Goal: Information Seeking & Learning: Learn about a topic

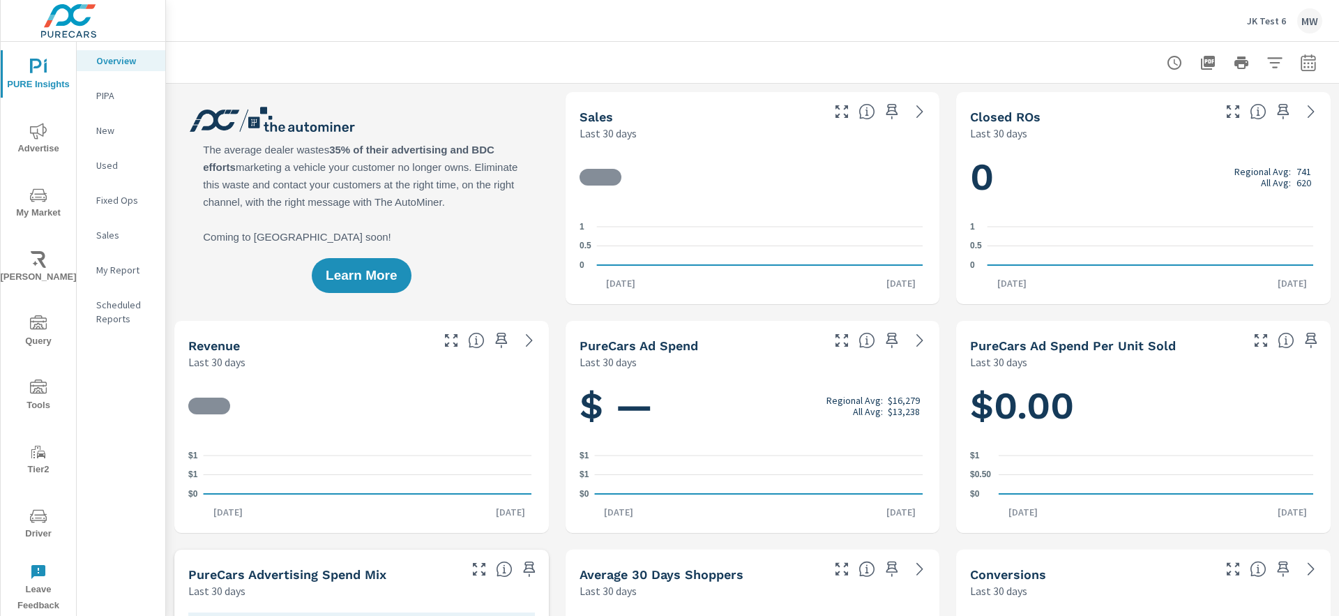
scroll to position [1, 0]
click at [1260, 15] on p "JK Test 6" at bounding box center [1266, 21] width 39 height 13
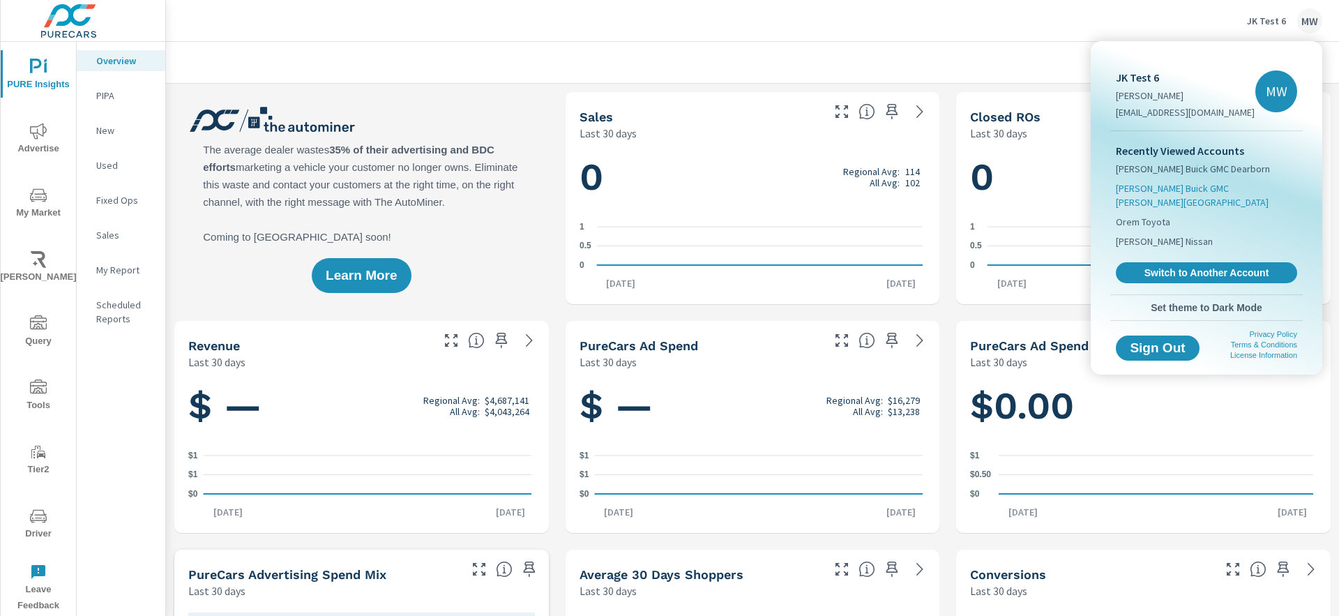
click at [1215, 188] on span "[PERSON_NAME] Buick GMC [PERSON_NAME][GEOGRAPHIC_DATA]" at bounding box center [1206, 195] width 181 height 28
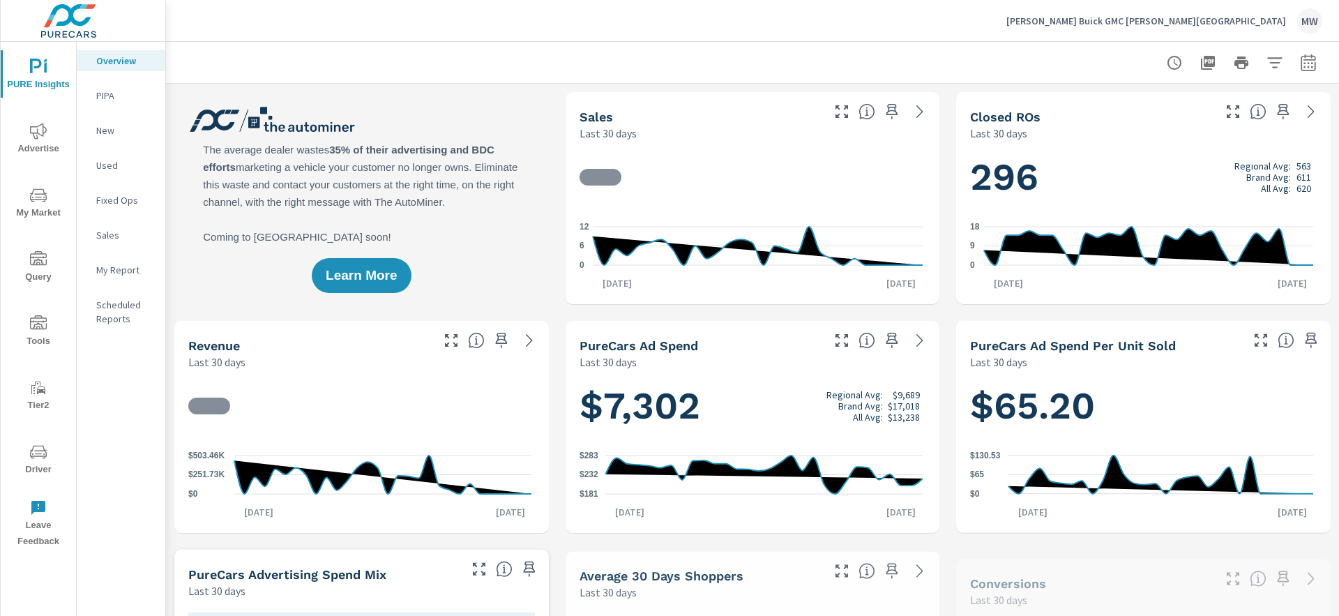
scroll to position [1, 0]
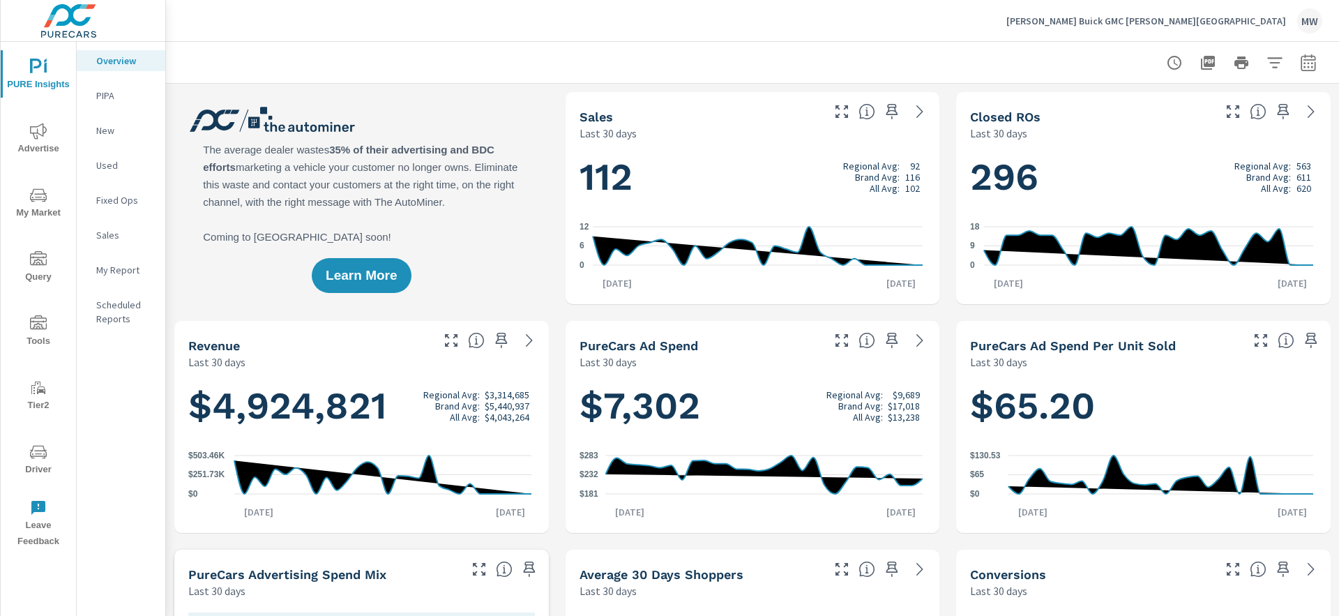
click at [40, 201] on icon "nav menu" at bounding box center [38, 195] width 17 height 17
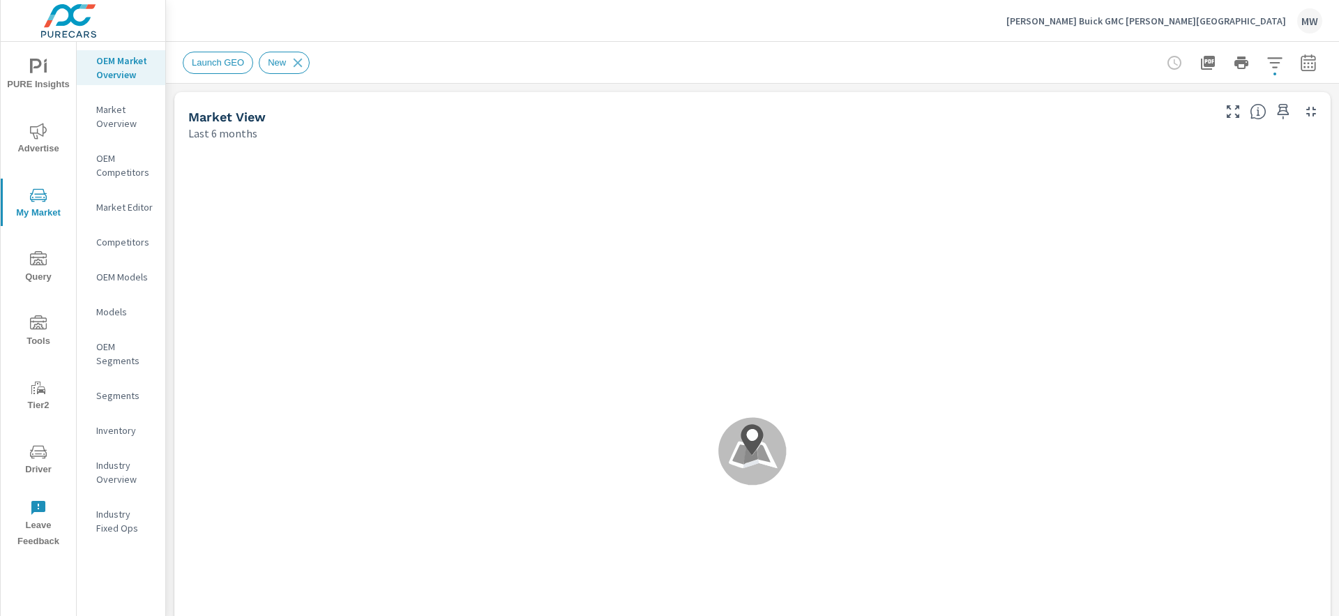
scroll to position [1, 0]
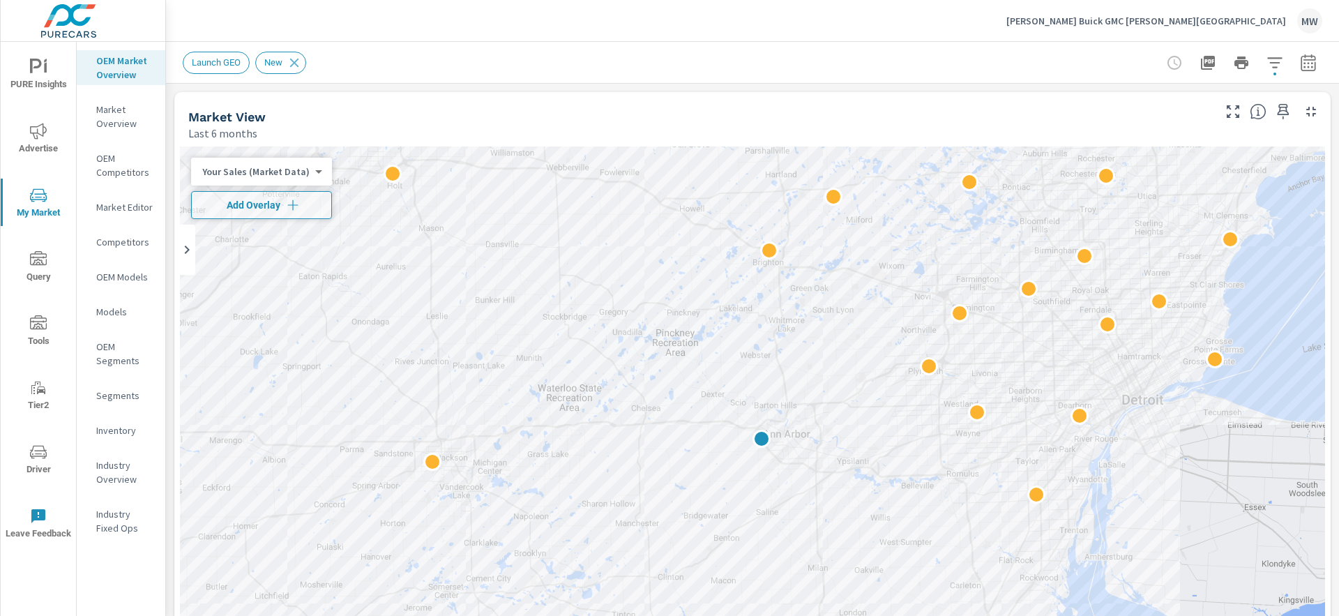
click at [985, 83] on header "Launch GEO New" at bounding box center [752, 63] width 1173 height 42
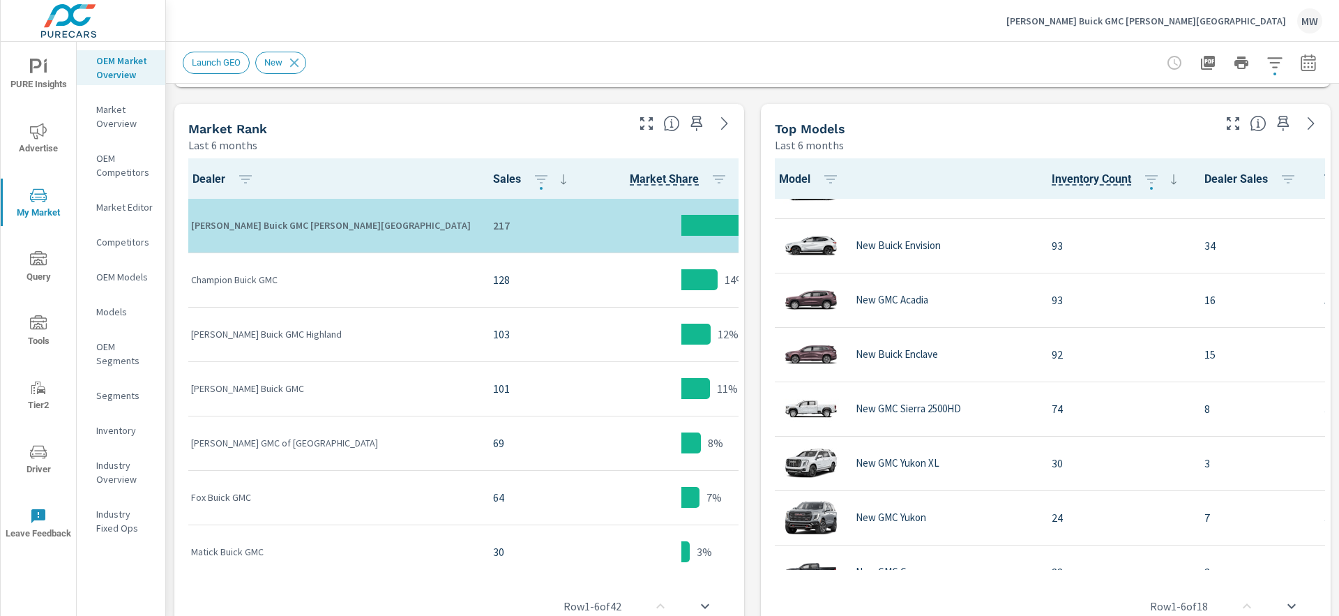
scroll to position [195, 0]
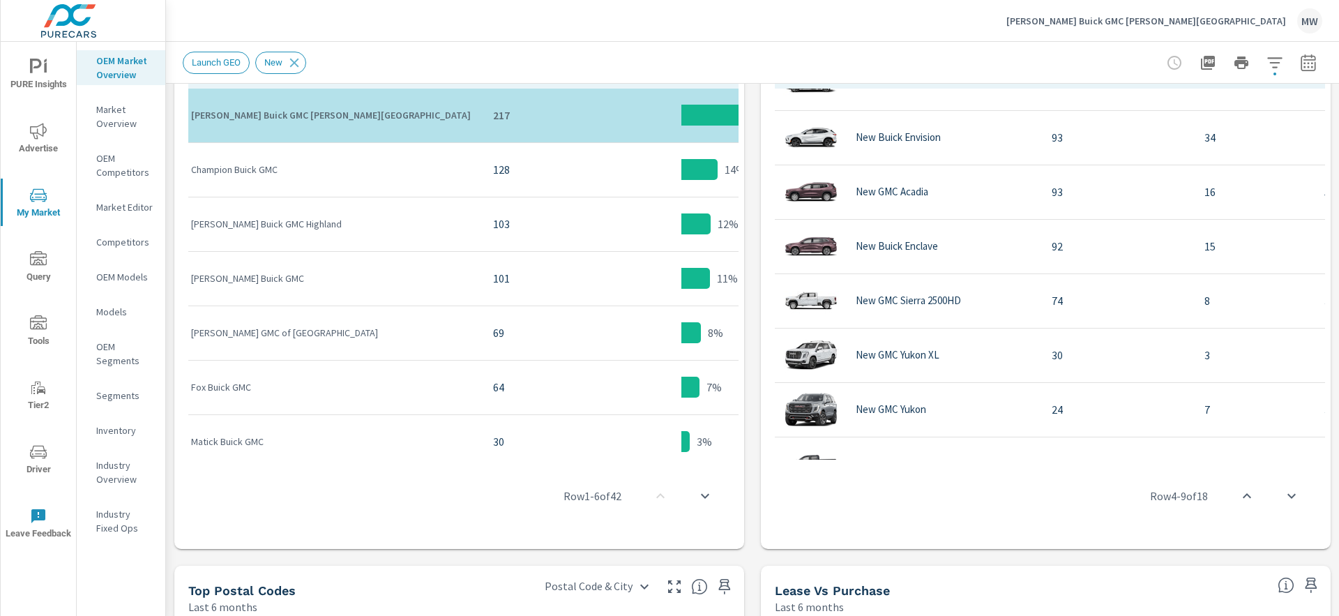
scroll to position [787, 0]
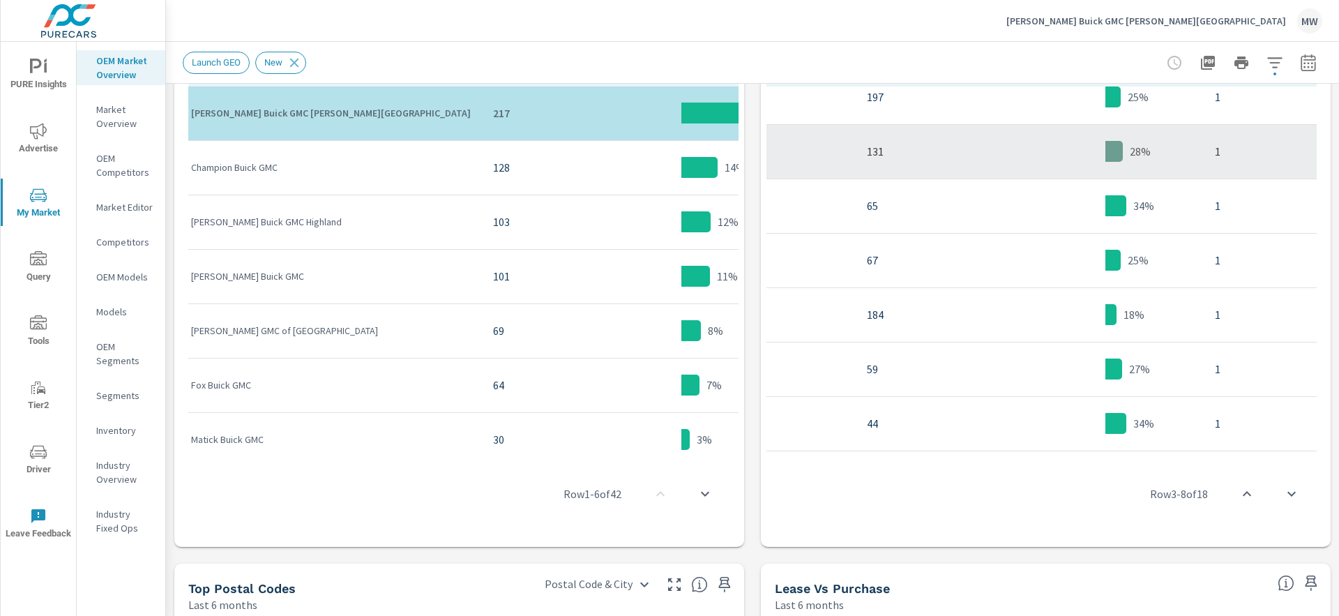
scroll to position [0, 486]
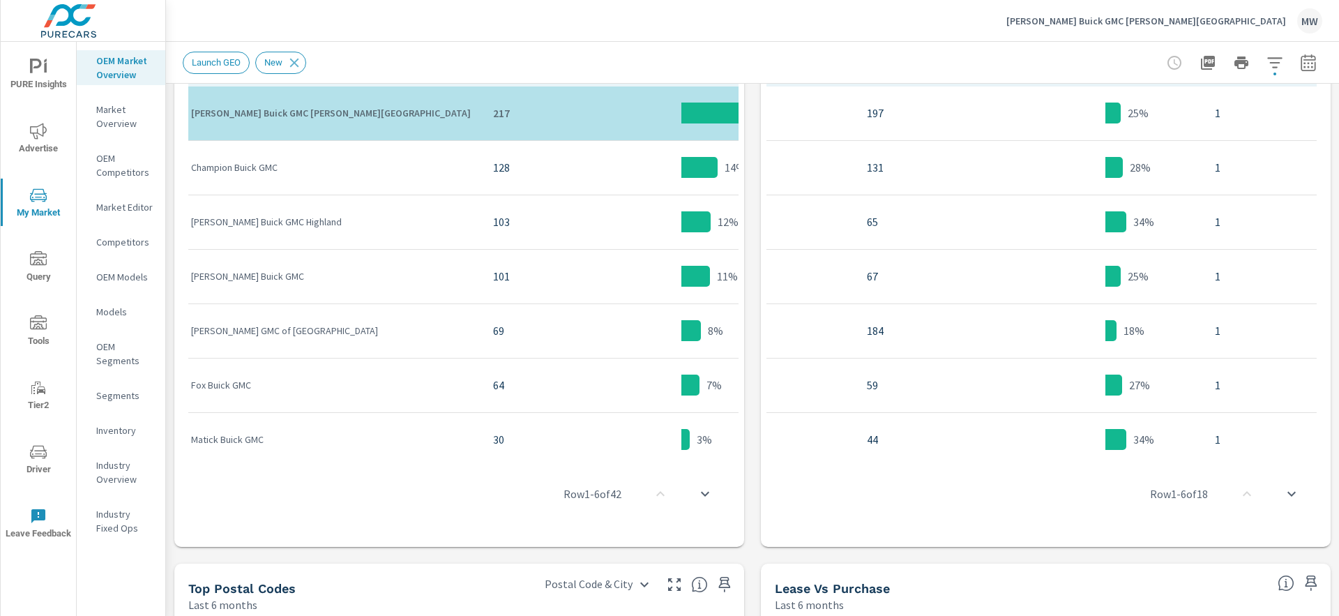
scroll to position [473, 0]
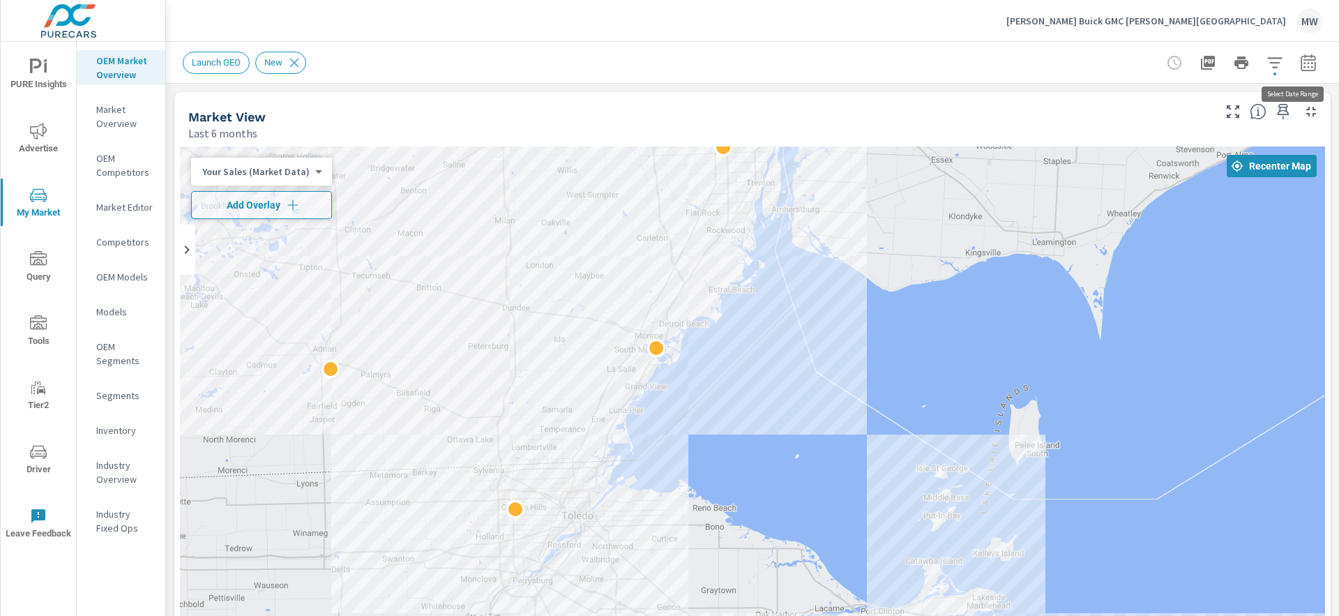
click at [1304, 63] on icon "button" at bounding box center [1308, 65] width 9 height 6
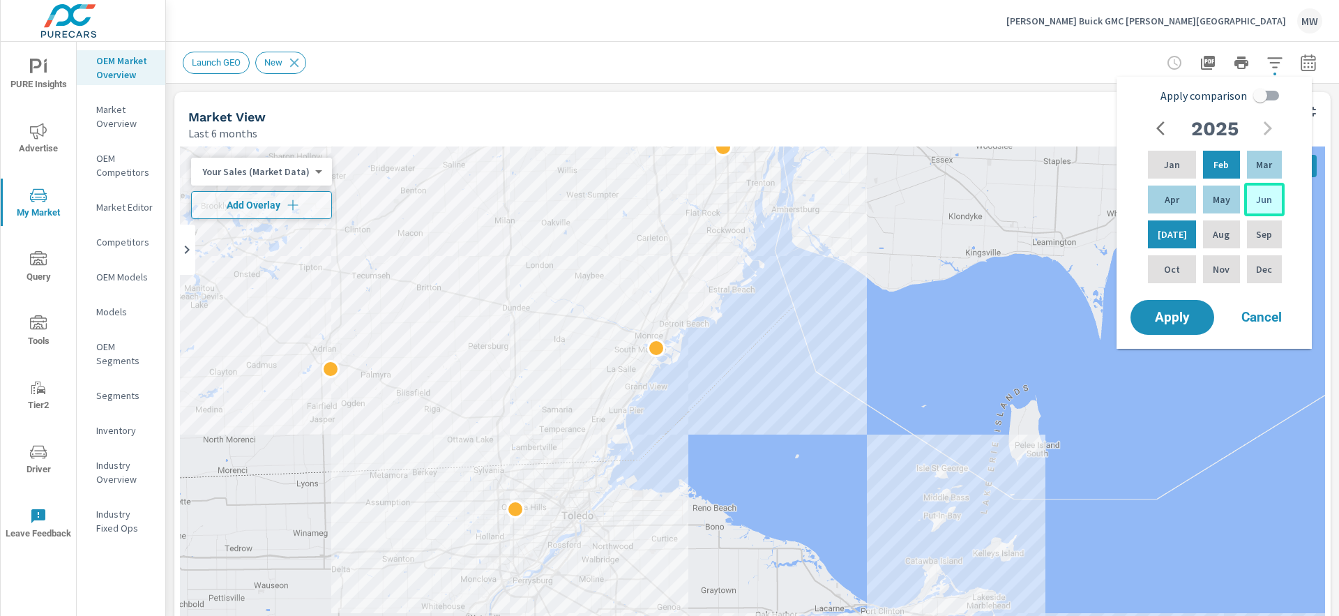
click at [1263, 197] on p "Jun" at bounding box center [1264, 200] width 16 height 14
click at [1155, 163] on div "Jan" at bounding box center [1172, 164] width 54 height 33
click at [1274, 90] on input "Apply comparison" at bounding box center [1261, 95] width 80 height 27
checkbox input "true"
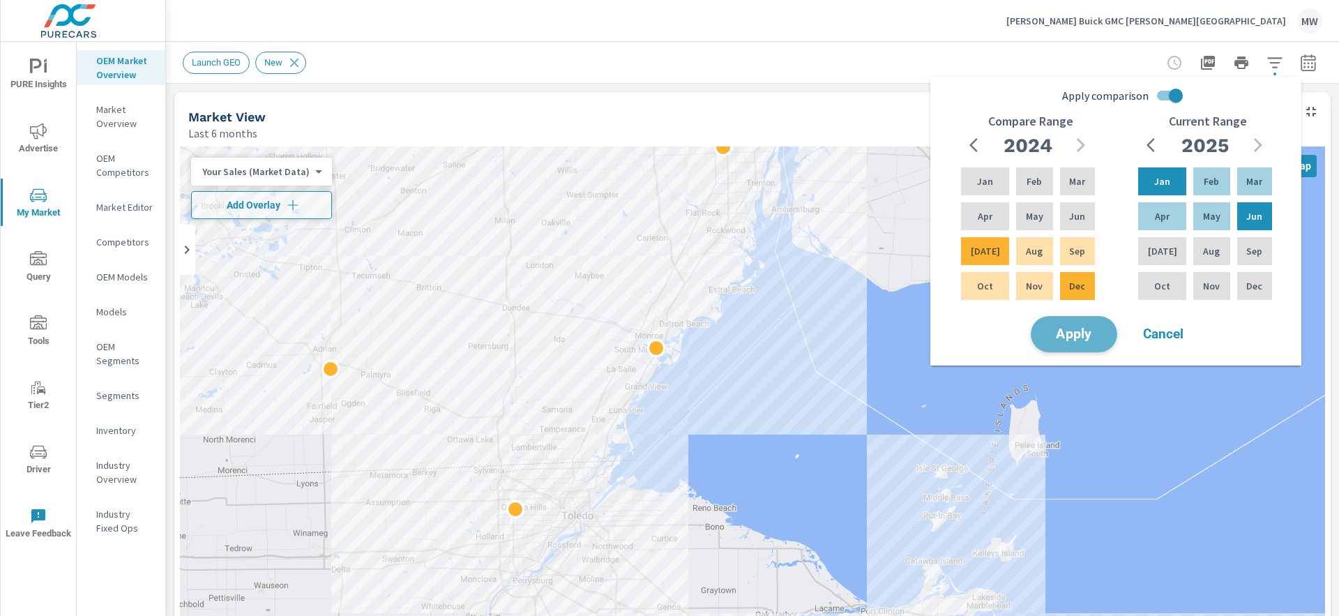
click at [1064, 328] on span "Apply" at bounding box center [1074, 334] width 57 height 13
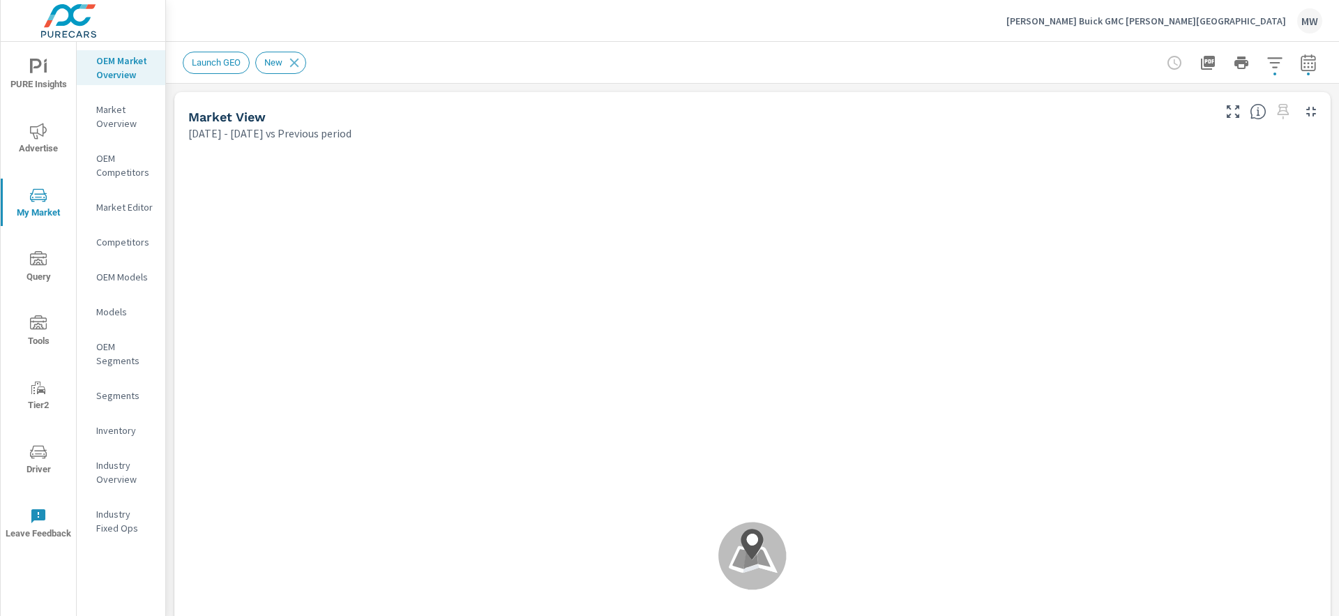
scroll to position [1, 0]
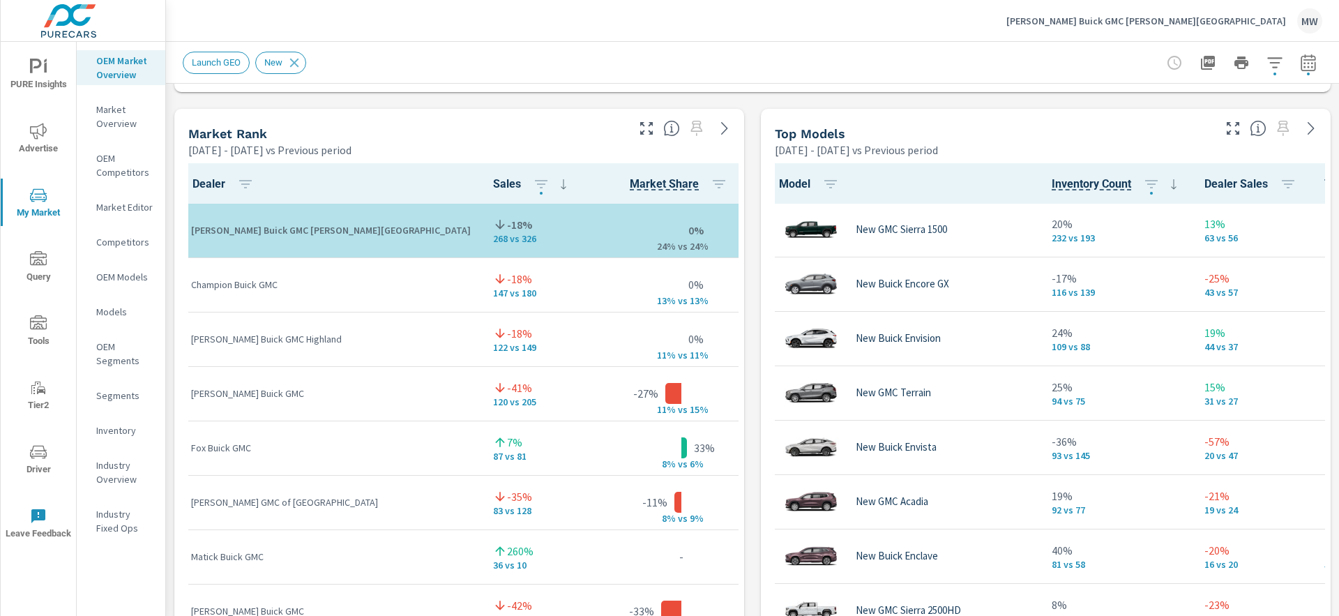
scroll to position [861, 0]
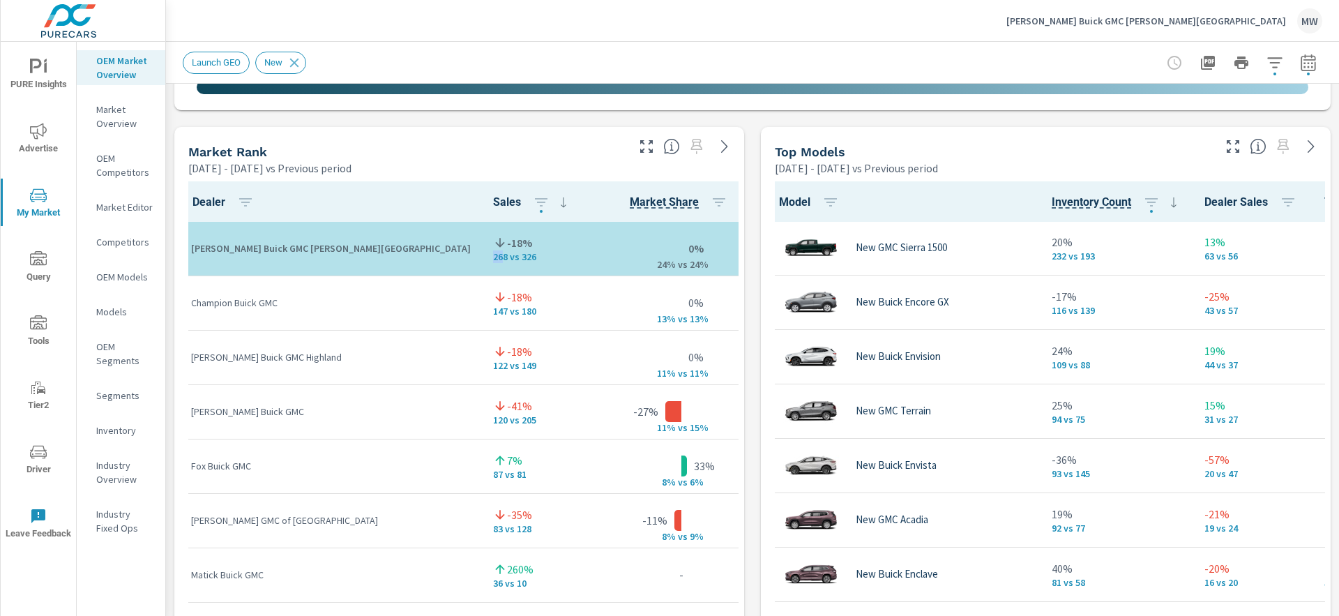
drag, startPoint x: 377, startPoint y: 259, endPoint x: 417, endPoint y: 264, distance: 40.0
click at [482, 255] on td "-18% 268 vs 326" at bounding box center [532, 249] width 101 height 54
drag, startPoint x: 428, startPoint y: 258, endPoint x: 439, endPoint y: 257, distance: 11.9
click at [493, 257] on p "268 vs 326" at bounding box center [532, 256] width 79 height 11
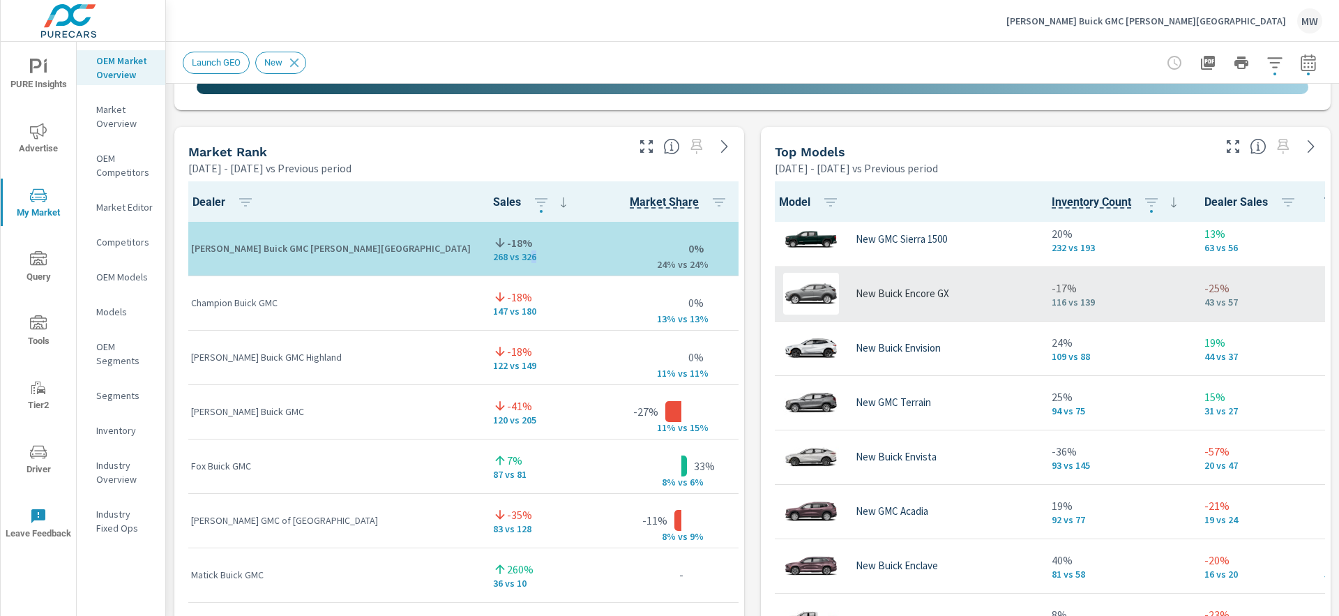
scroll to position [0, 0]
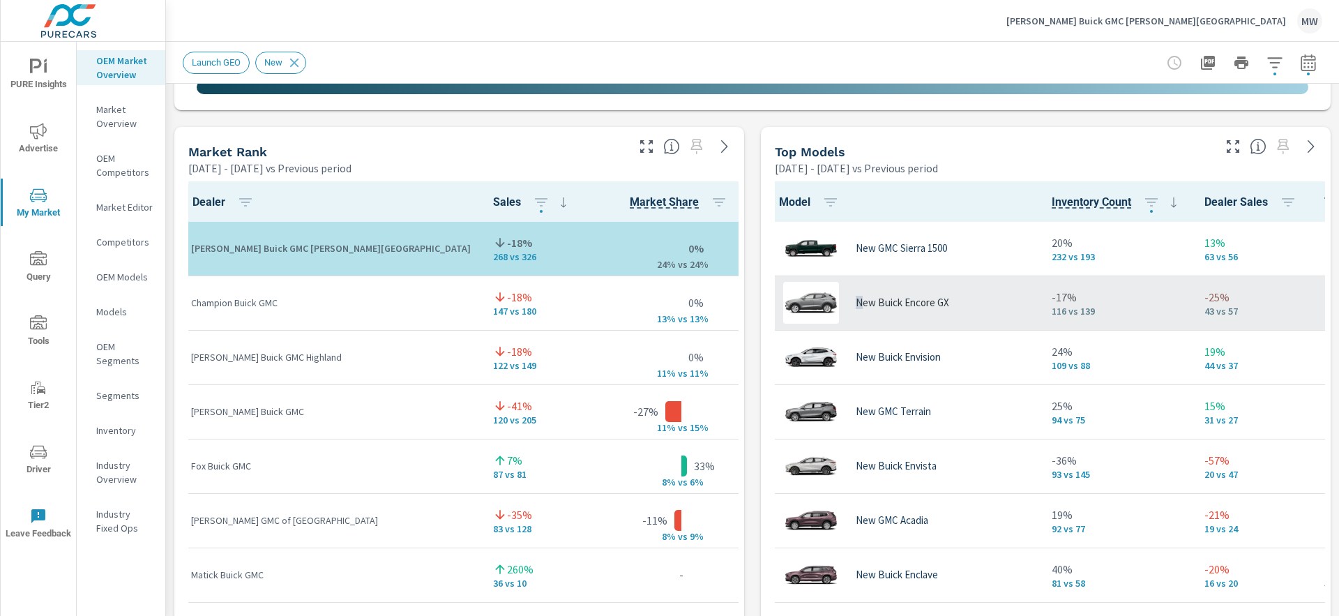
drag, startPoint x: 968, startPoint y: 300, endPoint x: 856, endPoint y: 302, distance: 112.3
click at [856, 302] on div "New Buick Encore GX" at bounding box center [904, 303] width 252 height 42
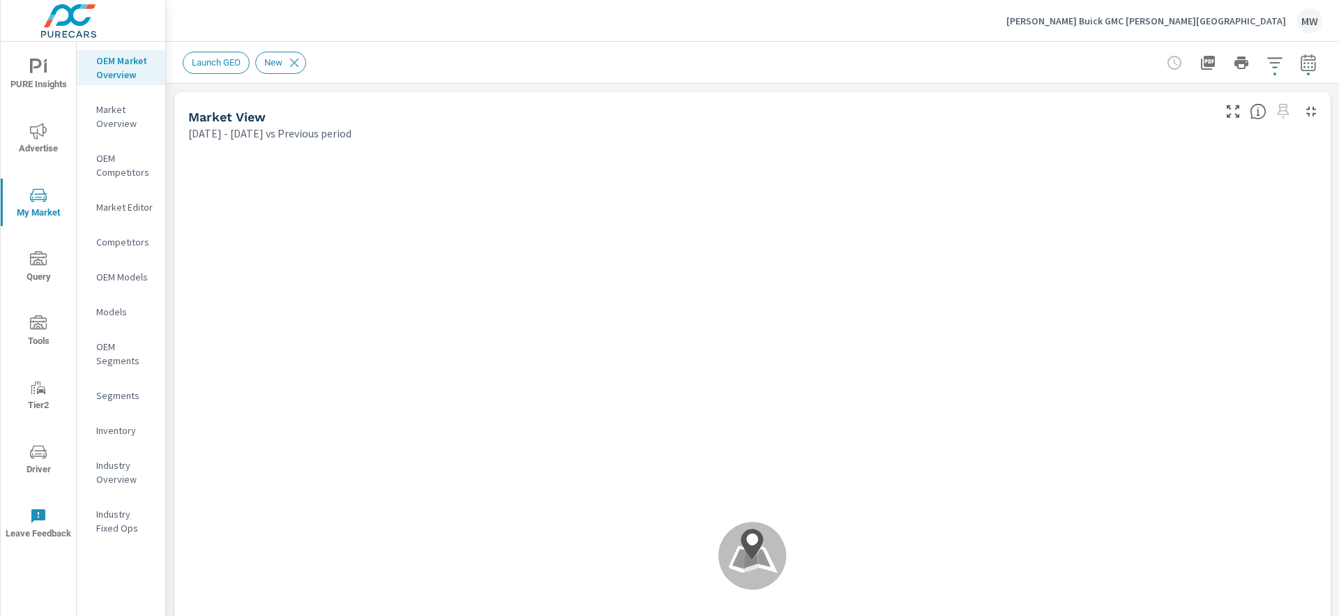
scroll to position [1, 0]
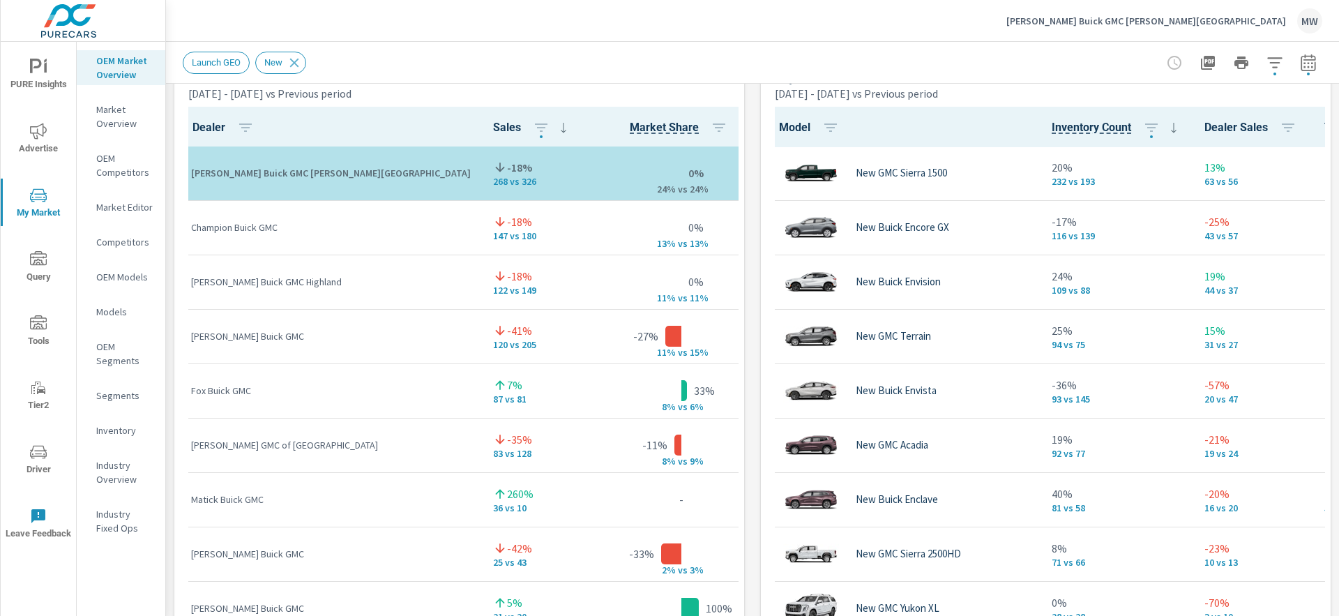
scroll to position [696, 0]
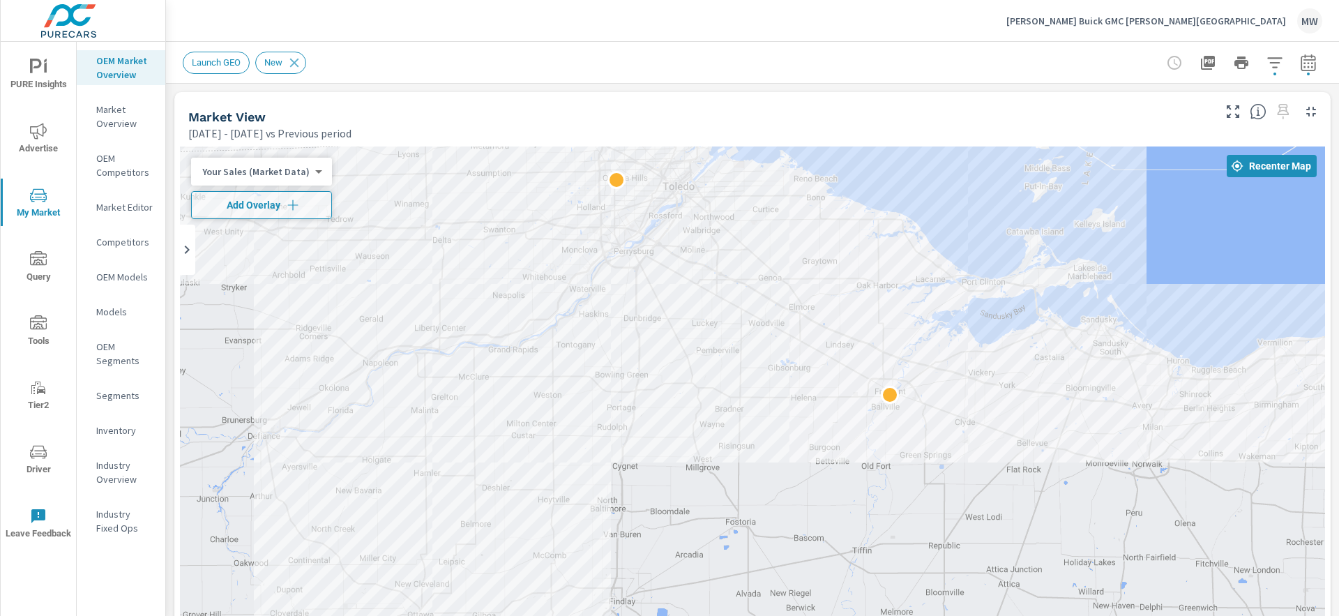
click at [1052, 64] on div "Launch GEO New" at bounding box center [655, 63] width 944 height 22
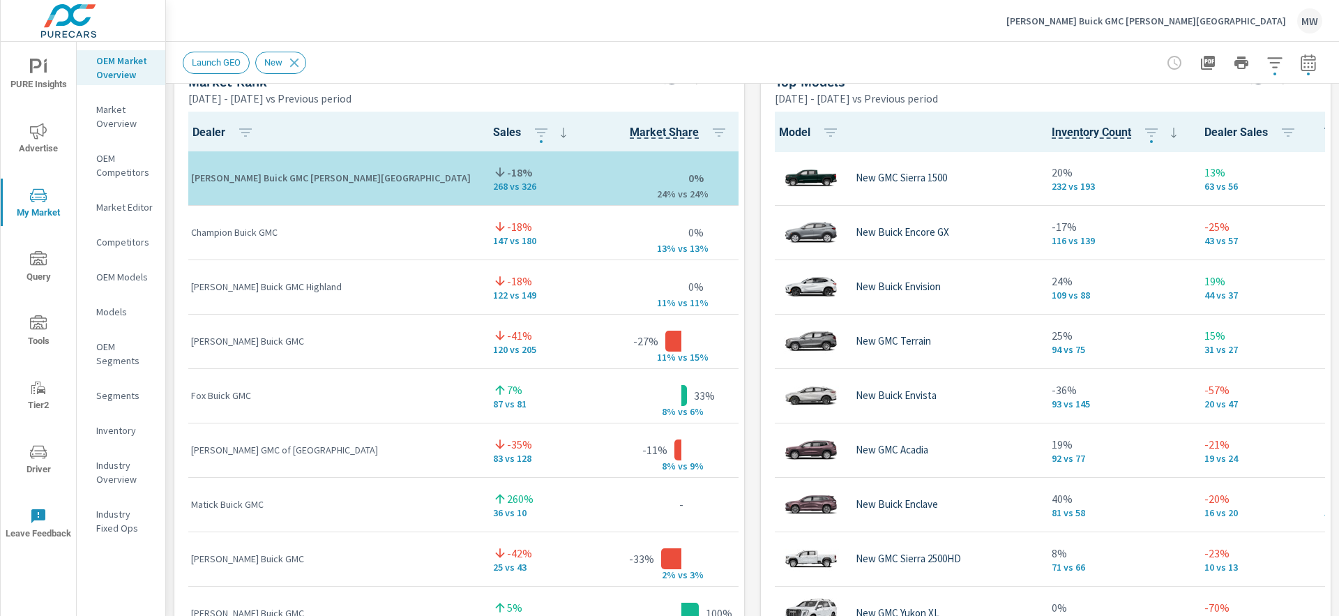
scroll to position [933, 0]
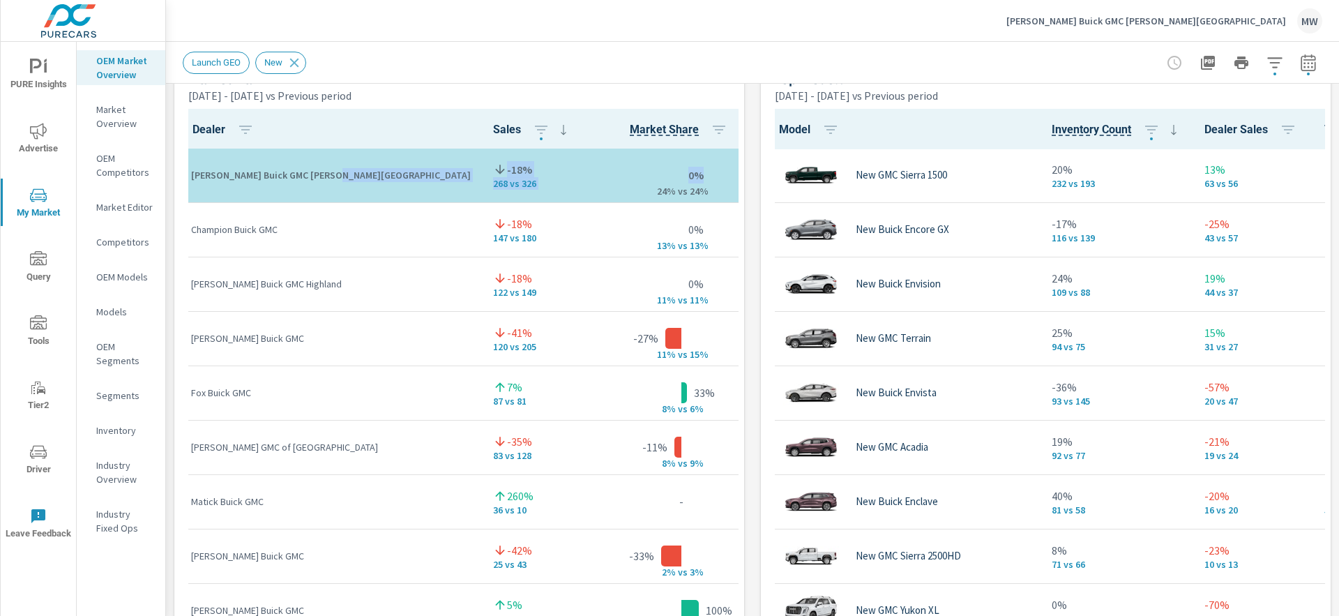
drag, startPoint x: 552, startPoint y: 191, endPoint x: 357, endPoint y: 189, distance: 194.6
click at [357, 189] on tr "[PERSON_NAME] Buick GMC [PERSON_NAME][GEOGRAPHIC_DATA] -18% 268 vs 326 0% 24% v…" at bounding box center [540, 176] width 721 height 54
click at [493, 183] on p "268 vs 326" at bounding box center [532, 184] width 79 height 11
drag, startPoint x: 370, startPoint y: 185, endPoint x: 454, endPoint y: 181, distance: 83.8
click at [482, 181] on td "-18% 268 vs 326" at bounding box center [532, 176] width 101 height 54
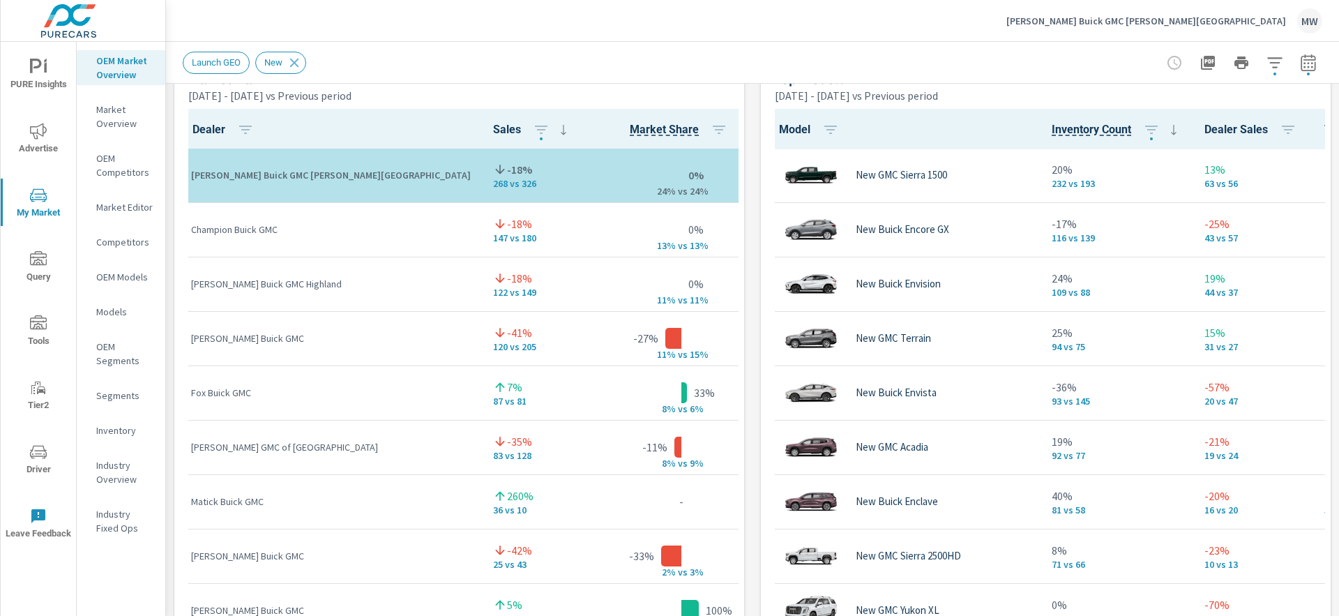
drag, startPoint x: 458, startPoint y: 182, endPoint x: 502, endPoint y: 190, distance: 43.9
click at [482, 182] on td "-18% 268 vs 326" at bounding box center [532, 176] width 101 height 54
drag, startPoint x: 528, startPoint y: 193, endPoint x: 606, endPoint y: 190, distance: 78.2
click at [606, 190] on div "0% 24% v s 24%" at bounding box center [681, 175] width 174 height 43
click at [610, 190] on div "0% 24% v s 24%" at bounding box center [681, 175] width 174 height 43
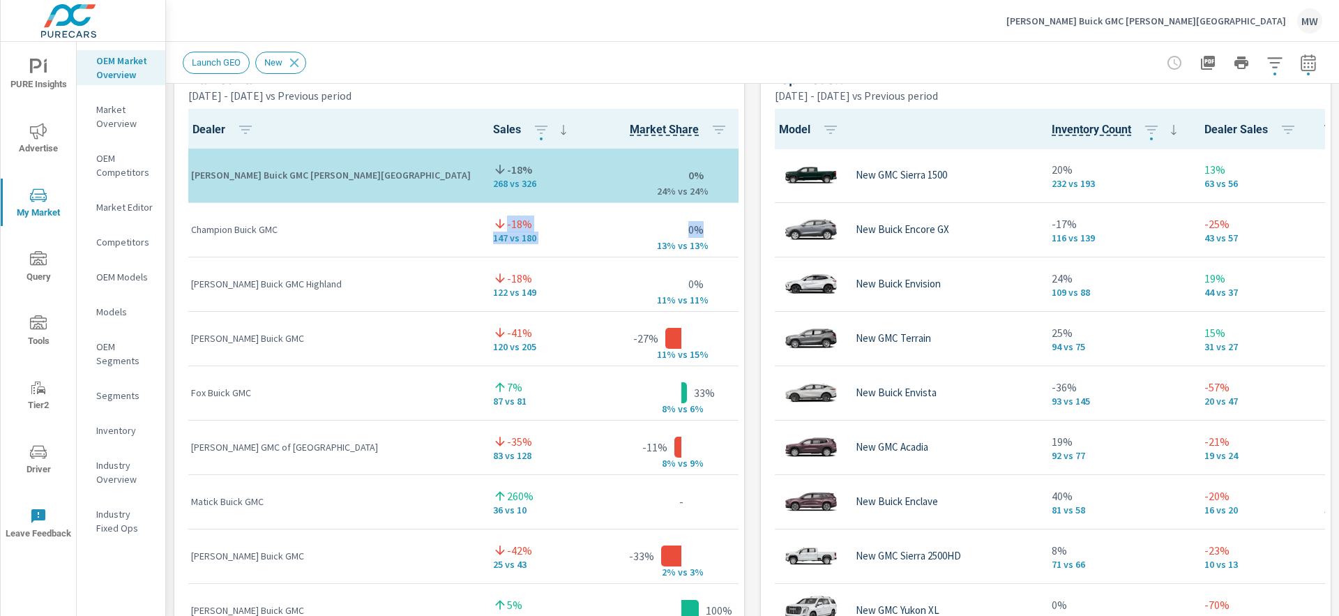
drag, startPoint x: 354, startPoint y: 236, endPoint x: 503, endPoint y: 240, distance: 148.6
click at [503, 240] on tr "Champion Buick GMC -18% 147 vs 180 0% 13% v s 13% +1 2 vs 3" at bounding box center [540, 229] width 721 height 54
click at [594, 240] on div "0% 13% v s 13%" at bounding box center [681, 230] width 174 height 43
click at [482, 289] on td "-18% 122 vs 149" at bounding box center [532, 284] width 101 height 54
click at [493, 291] on p "122 vs 149" at bounding box center [532, 292] width 79 height 11
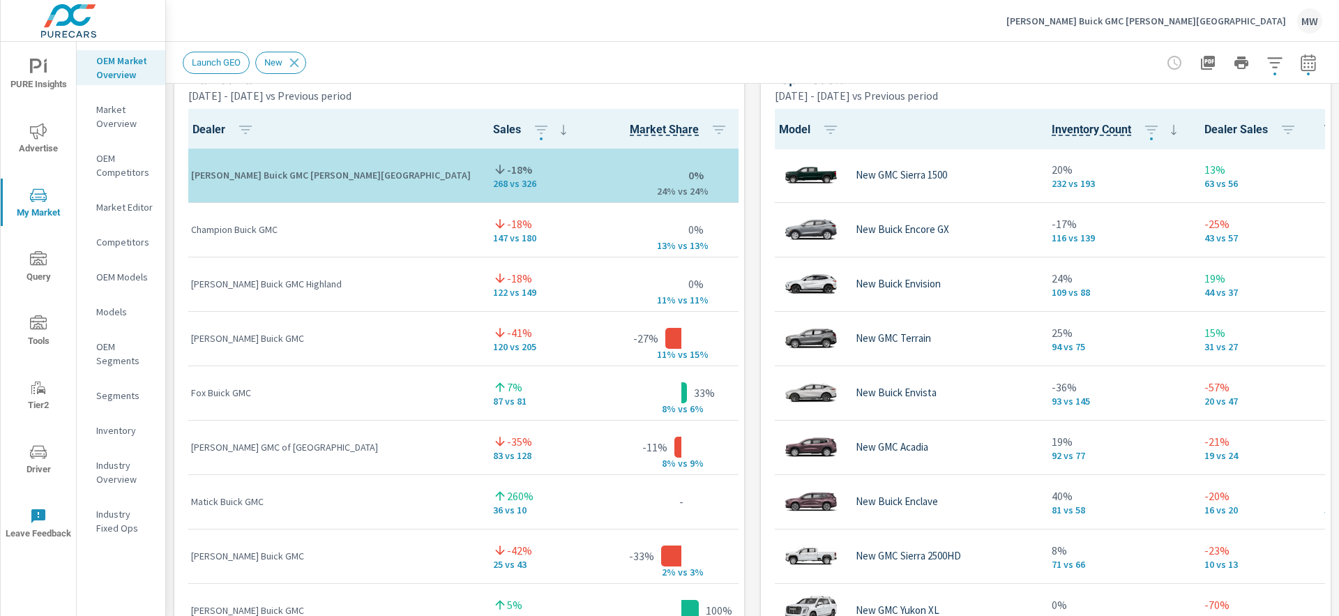
drag, startPoint x: 408, startPoint y: 344, endPoint x: 452, endPoint y: 340, distance: 44.1
click at [482, 340] on td "-41% 120 vs 205" at bounding box center [532, 338] width 101 height 54
click at [493, 345] on p "120 vs 205" at bounding box center [532, 346] width 79 height 11
